Goal: Task Accomplishment & Management: Complete application form

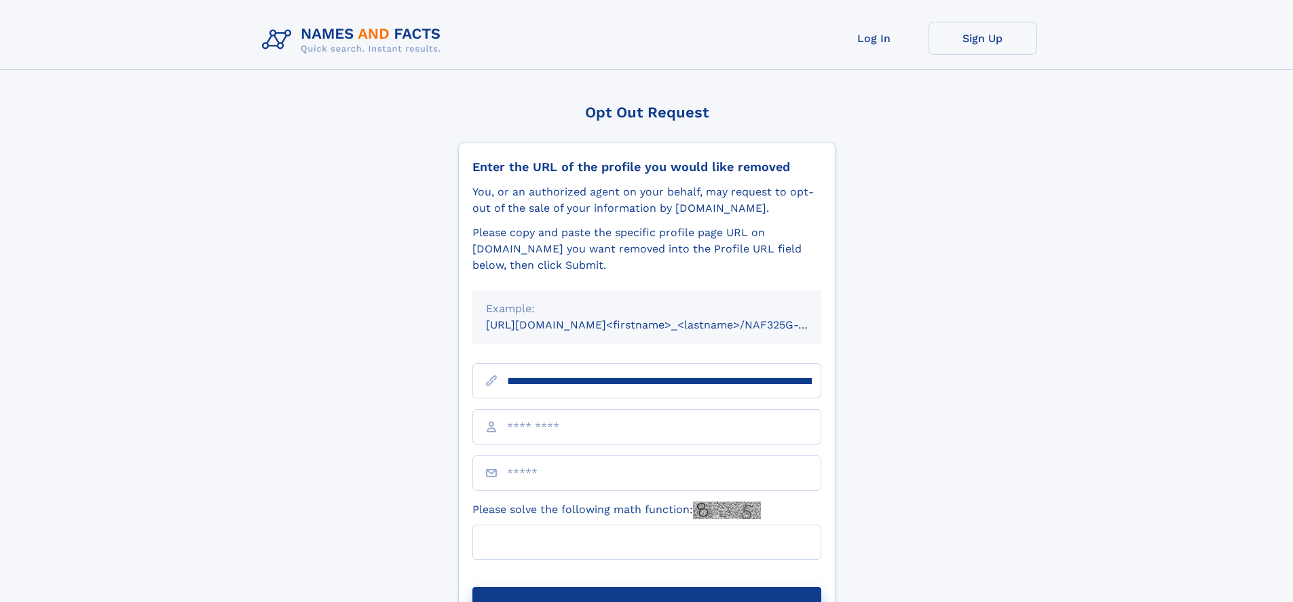
scroll to position [0, 163]
type input "**********"
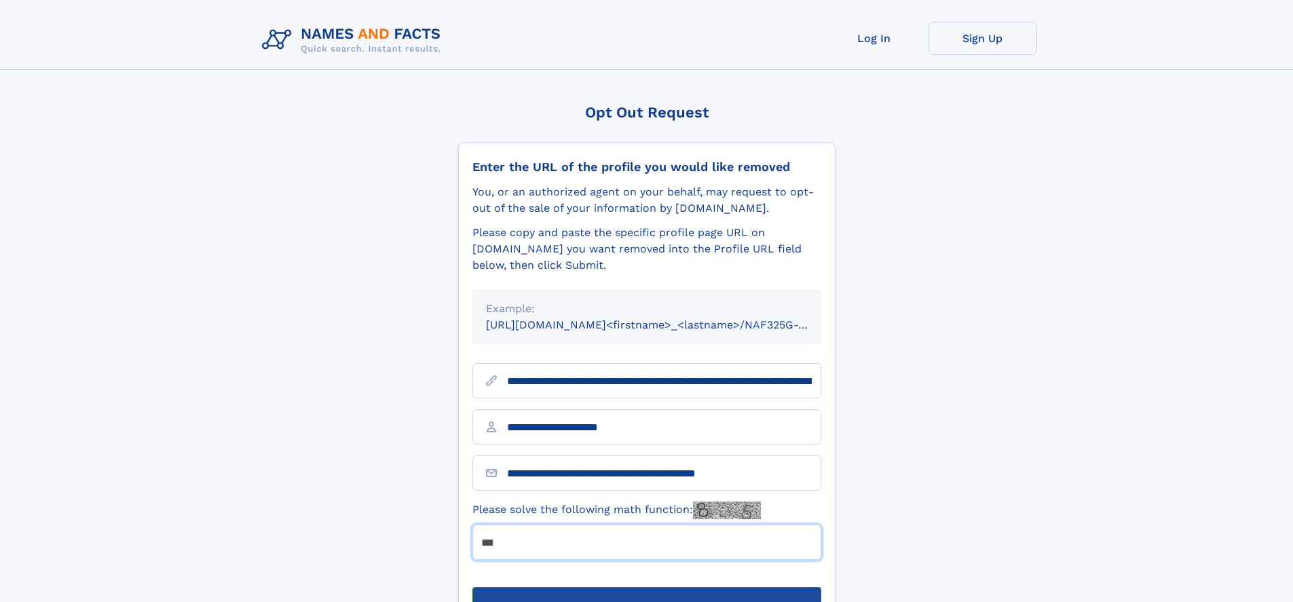
type input "***"
click at [646, 587] on button "Submit Opt Out Request" at bounding box center [646, 608] width 349 height 43
